Goal: Task Accomplishment & Management: Use online tool/utility

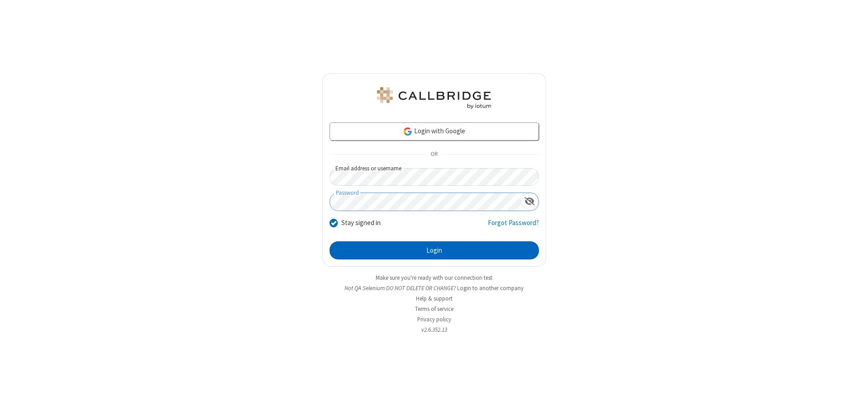
click at [434, 251] on button "Login" at bounding box center [434, 251] width 209 height 18
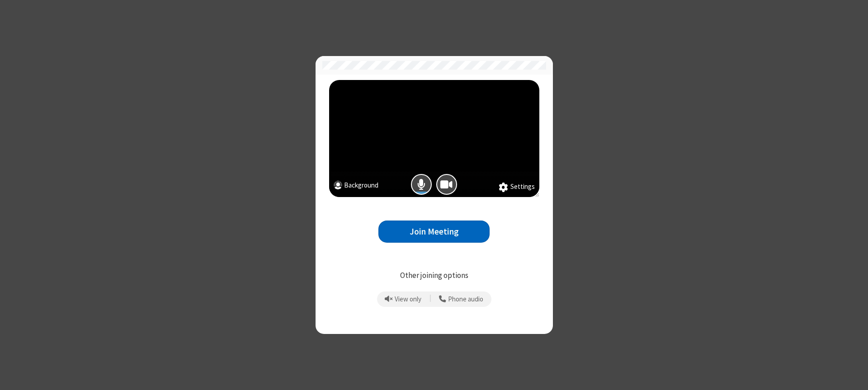
click at [434, 232] on button "Join Meeting" at bounding box center [434, 232] width 111 height 22
